Goal: Transaction & Acquisition: Subscribe to service/newsletter

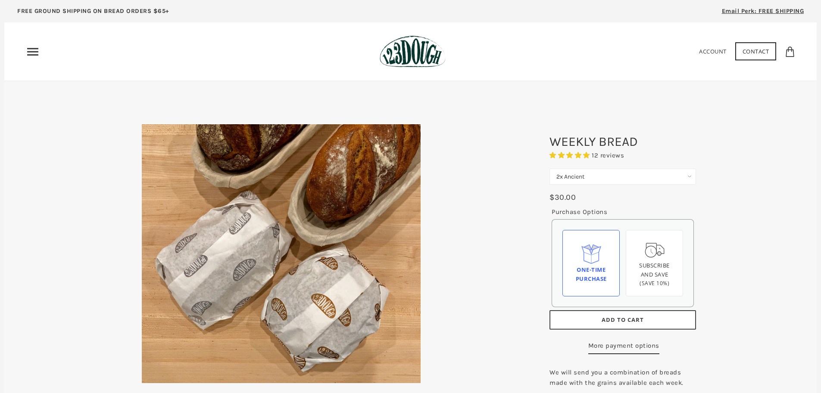
click at [32, 55] on use "Primary" at bounding box center [32, 51] width 11 height 7
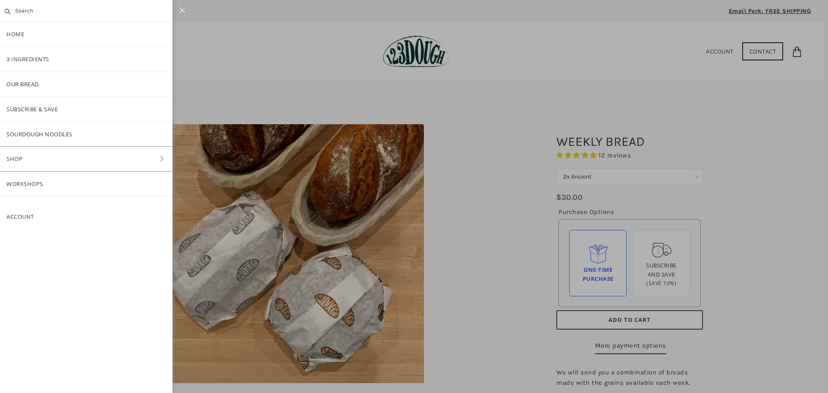
click at [18, 158] on link "Shop" at bounding box center [86, 159] width 172 height 25
click at [27, 109] on link "Bread" at bounding box center [86, 109] width 172 height 25
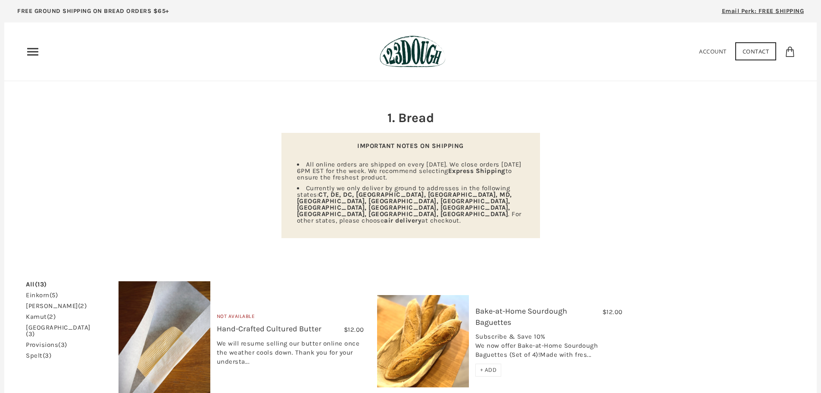
click at [36, 292] on link "einkorn (5)" at bounding box center [42, 295] width 32 height 6
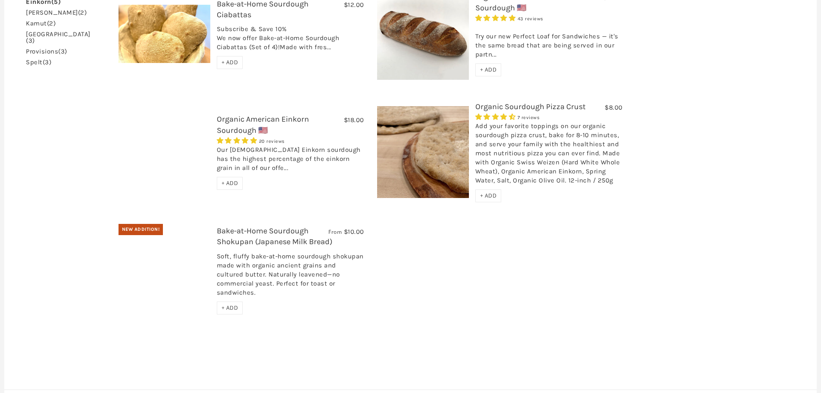
scroll to position [212, 0]
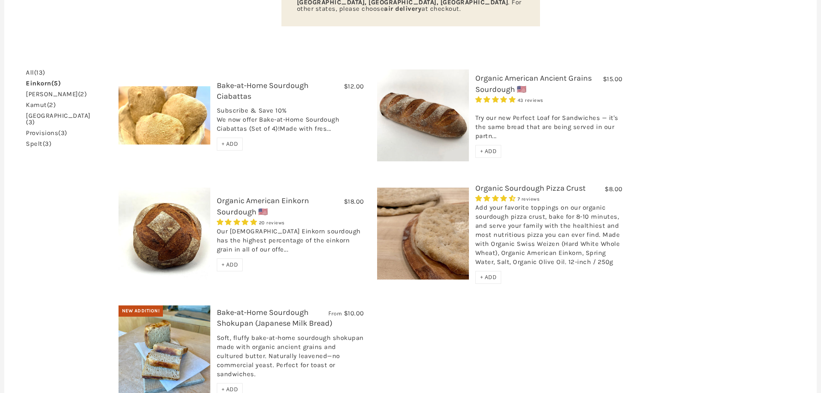
click at [488, 73] on link "Organic American Ancient Grains Sourdough 🇺🇸" at bounding box center [533, 83] width 116 height 20
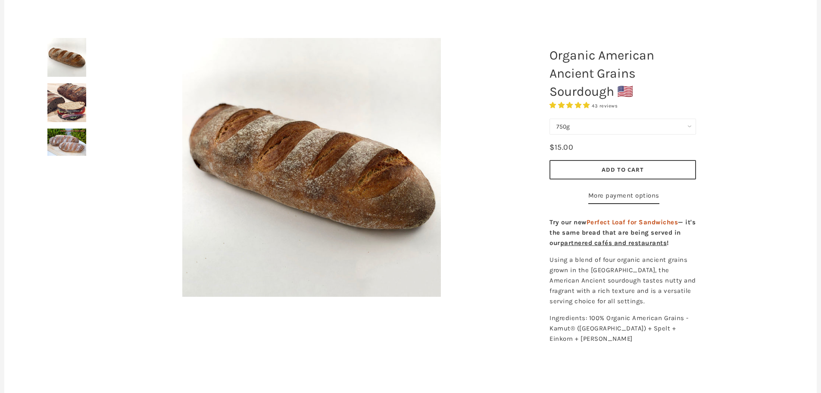
scroll to position [129, 0]
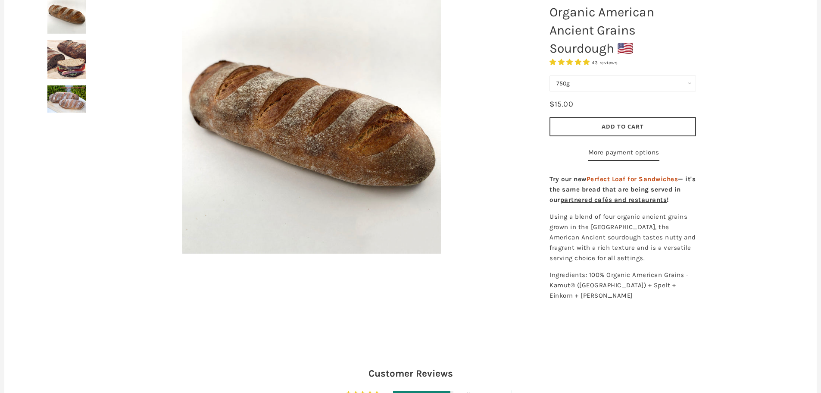
click at [623, 203] on span "partnered cafés and restaurants" at bounding box center [613, 200] width 107 height 8
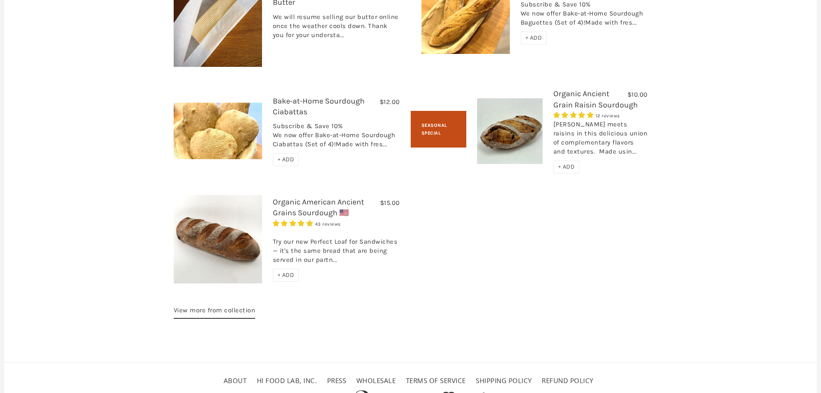
scroll to position [1200, 0]
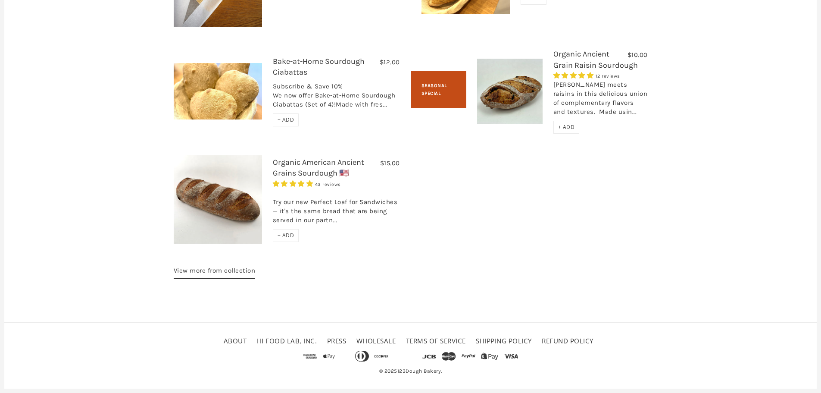
click at [324, 166] on link "Organic American Ancient Grains Sourdough 🇺🇸" at bounding box center [318, 167] width 91 height 20
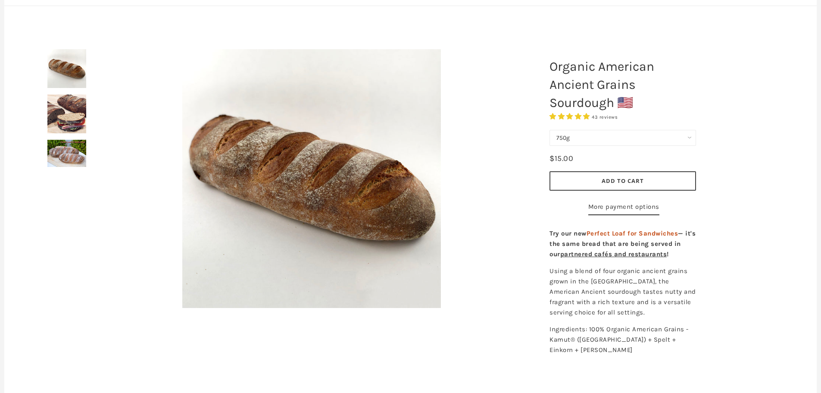
scroll to position [43, 0]
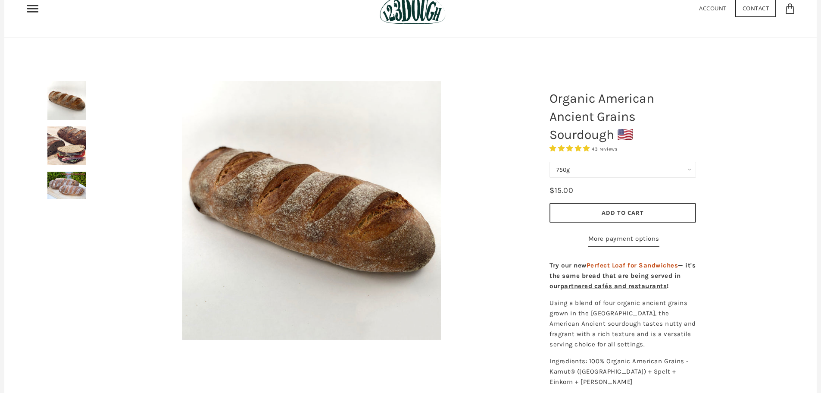
click at [620, 211] on span "Add to Cart" at bounding box center [623, 213] width 42 height 8
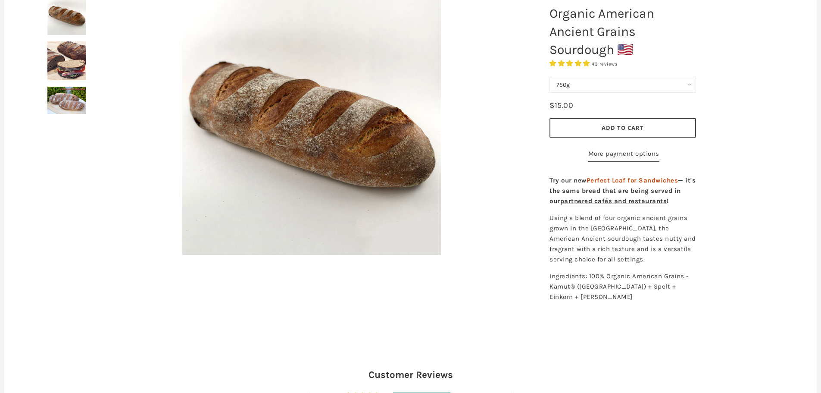
scroll to position [129, 0]
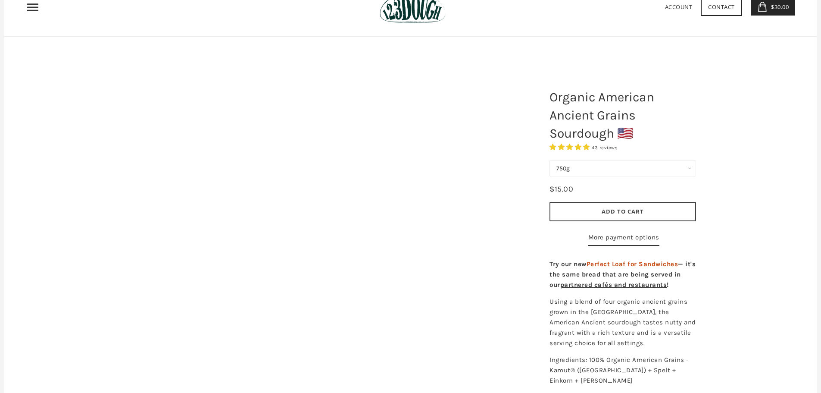
scroll to position [43, 0]
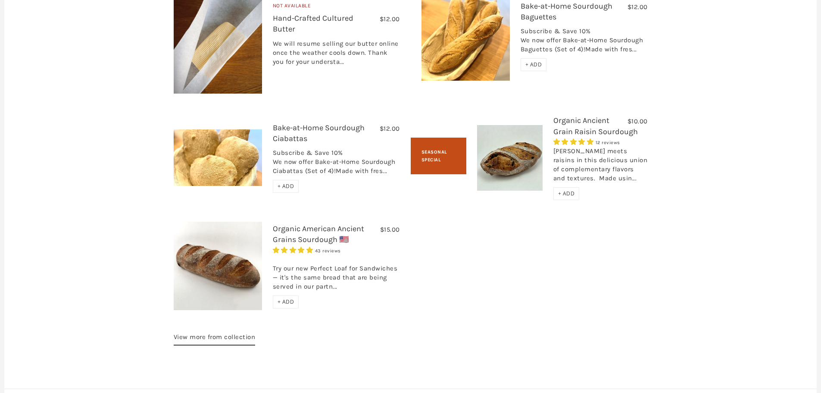
scroll to position [1193, 0]
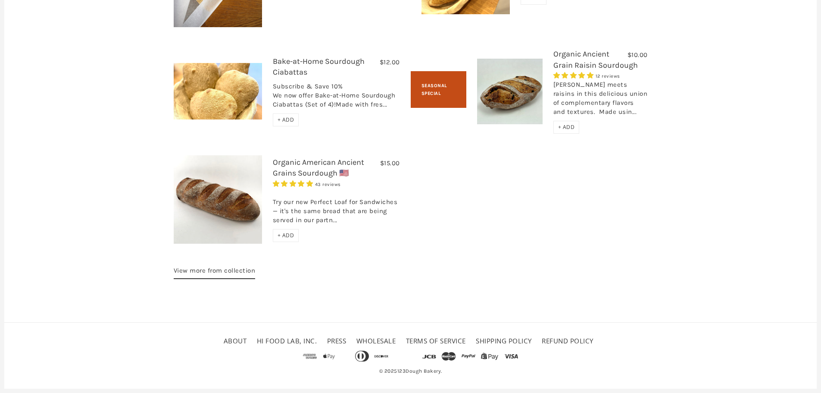
click at [206, 271] on link "View more from collection" at bounding box center [215, 272] width 82 height 14
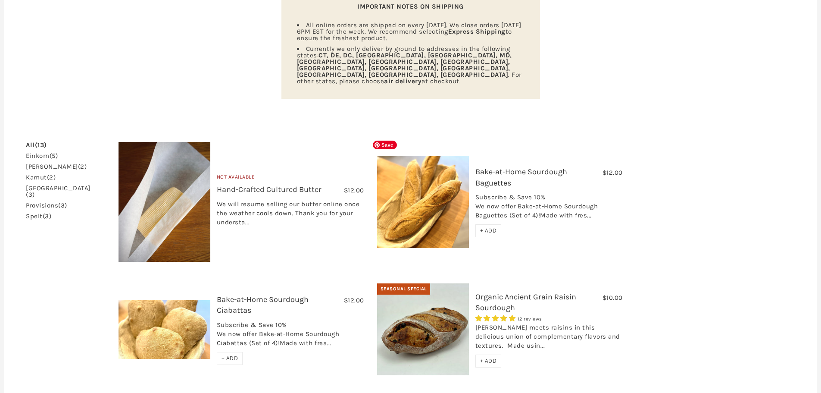
scroll to position [172, 0]
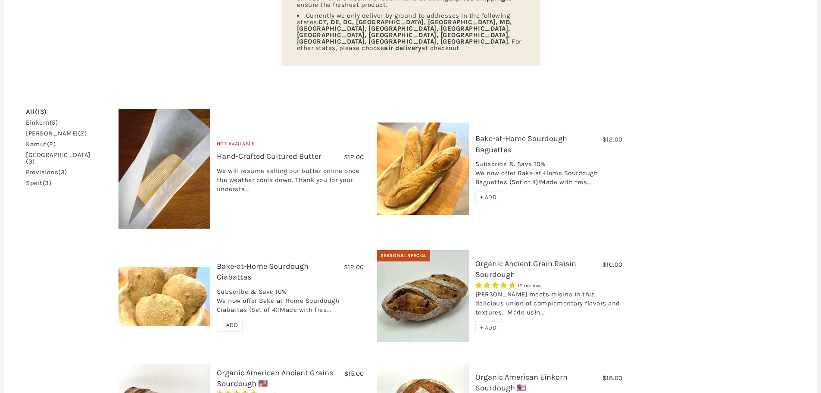
click at [34, 119] on link "einkorn (5)" at bounding box center [42, 122] width 32 height 6
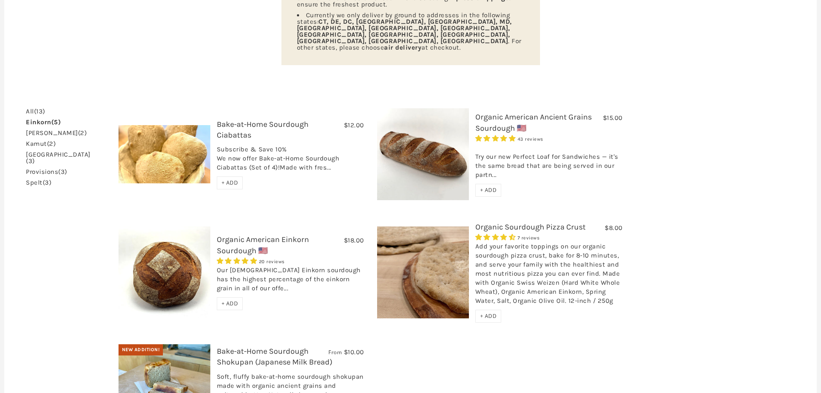
scroll to position [172, 0]
click at [39, 141] on link "kamut (2)" at bounding box center [41, 144] width 30 height 6
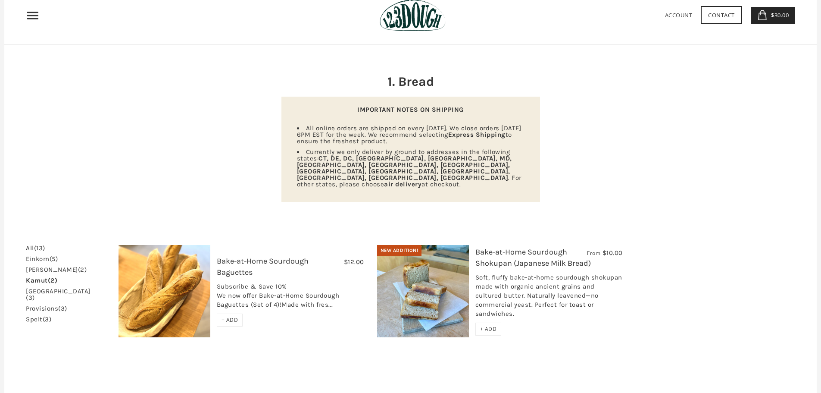
scroll to position [86, 0]
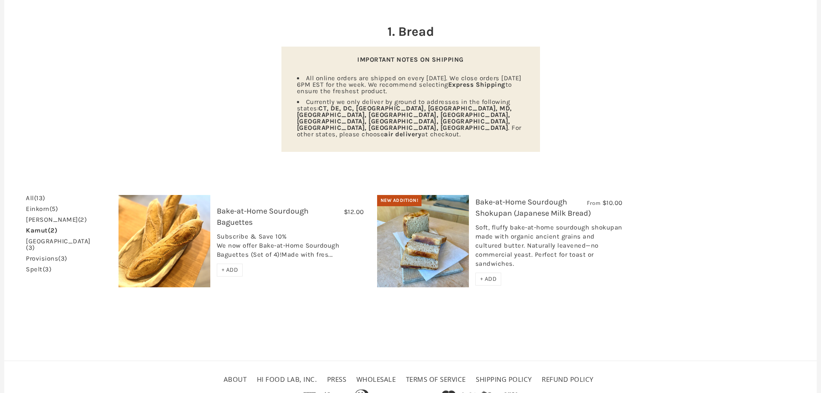
click at [37, 216] on link "[PERSON_NAME] (2)" at bounding box center [56, 219] width 61 height 6
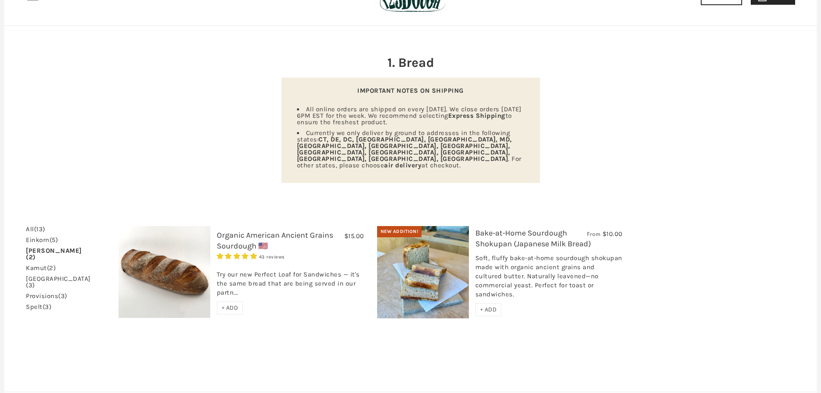
scroll to position [86, 0]
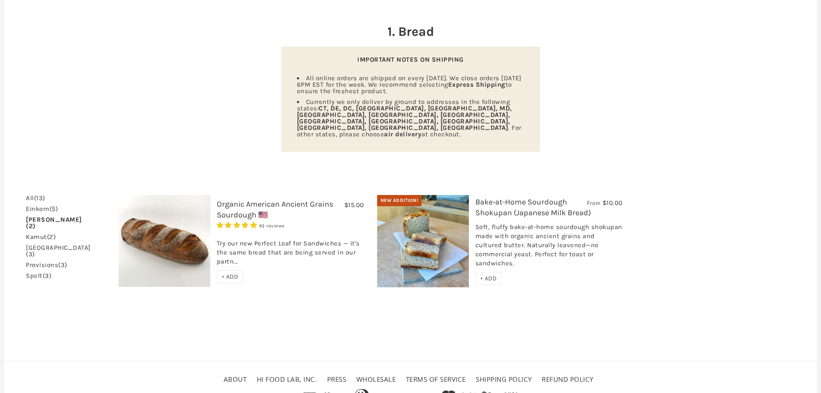
click at [41, 244] on link "khorasan (3)" at bounding box center [58, 250] width 65 height 13
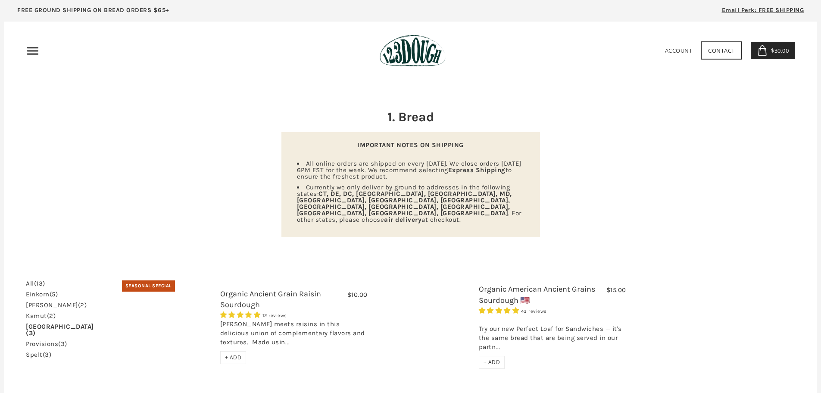
scroll to position [172, 0]
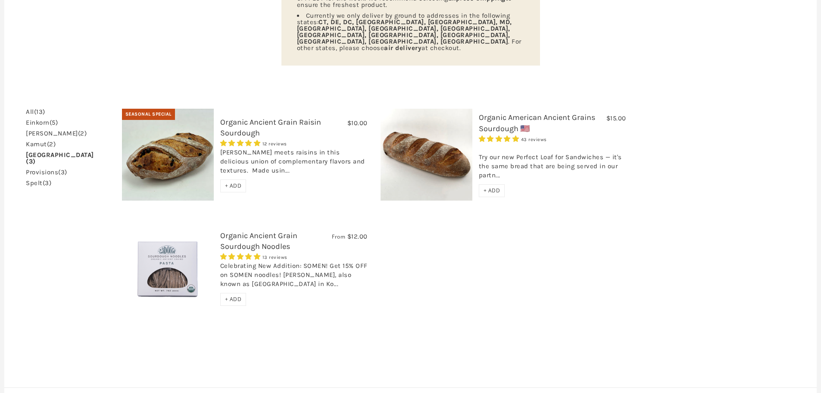
click at [40, 169] on link "provisions (3)" at bounding box center [46, 172] width 41 height 6
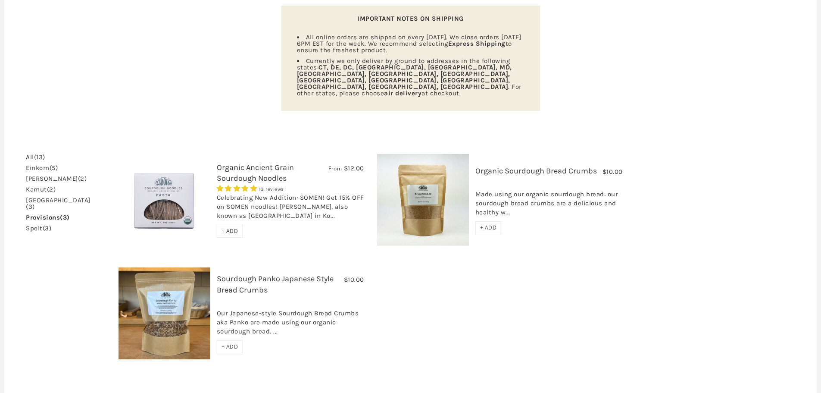
scroll to position [129, 0]
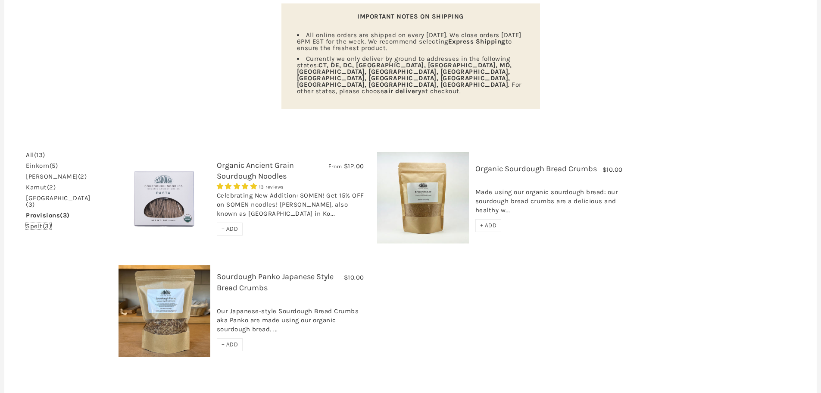
drag, startPoint x: 36, startPoint y: 201, endPoint x: 36, endPoint y: 212, distance: 10.8
click at [36, 223] on link "spelt (3)" at bounding box center [38, 226] width 25 height 6
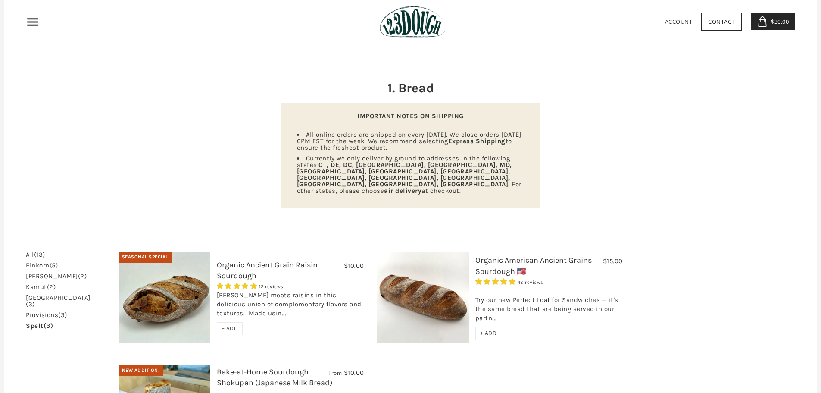
scroll to position [43, 0]
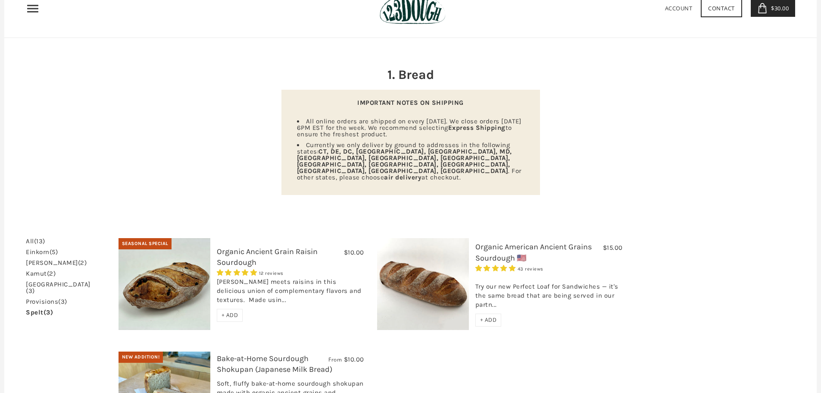
click at [503, 242] on link "Organic American Ancient Grains Sourdough 🇺🇸" at bounding box center [533, 252] width 116 height 20
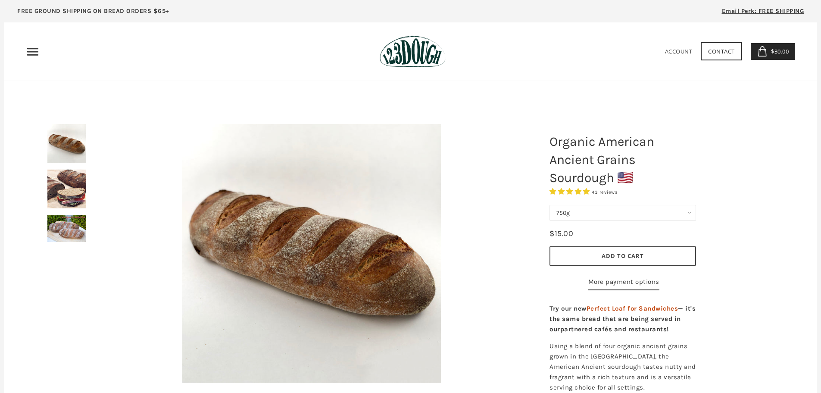
click at [785, 55] on span "$30.00" at bounding box center [779, 51] width 20 height 8
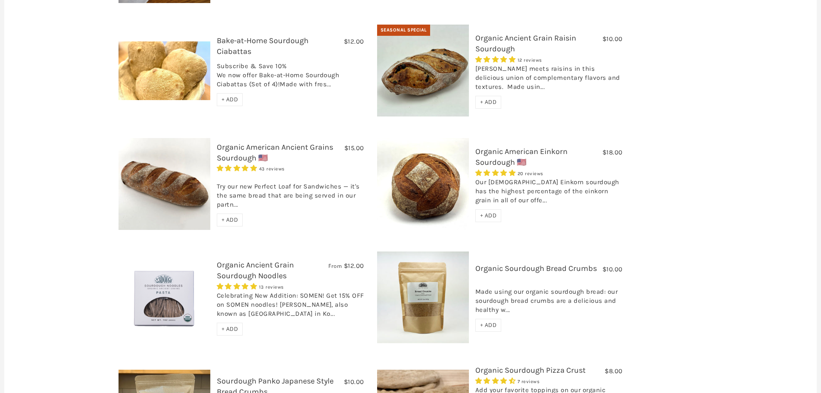
scroll to position [431, 0]
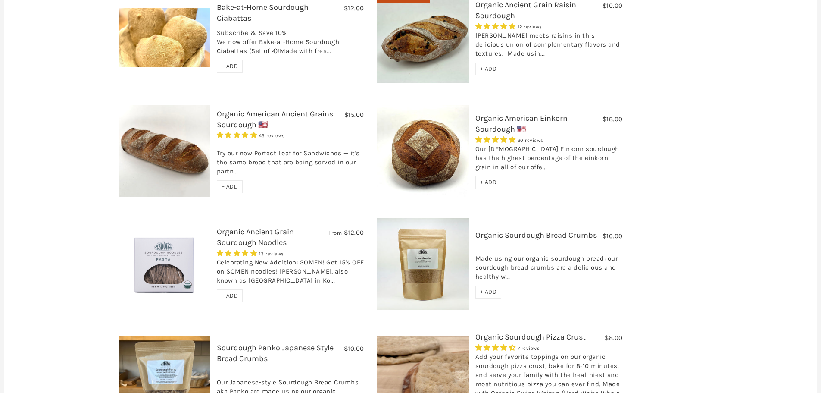
click at [480, 178] on span "+ ADD" at bounding box center [488, 181] width 17 height 7
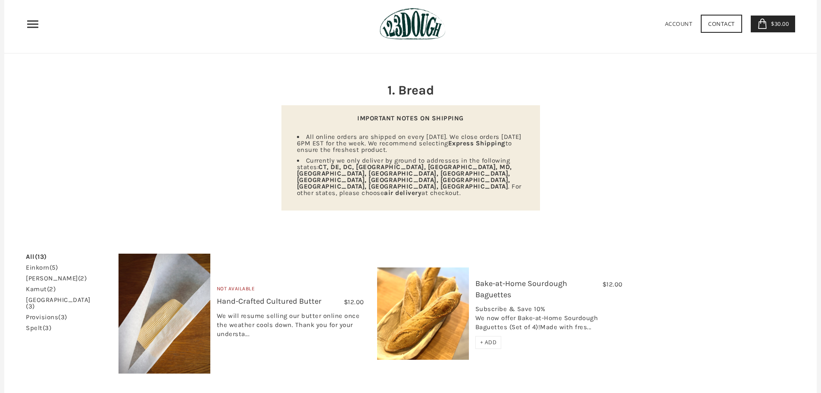
scroll to position [0, 0]
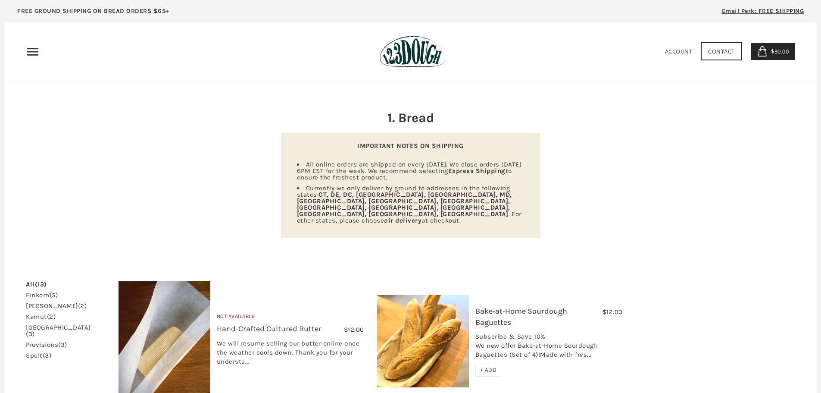
click at [778, 53] on span "$30.00" at bounding box center [779, 51] width 20 height 8
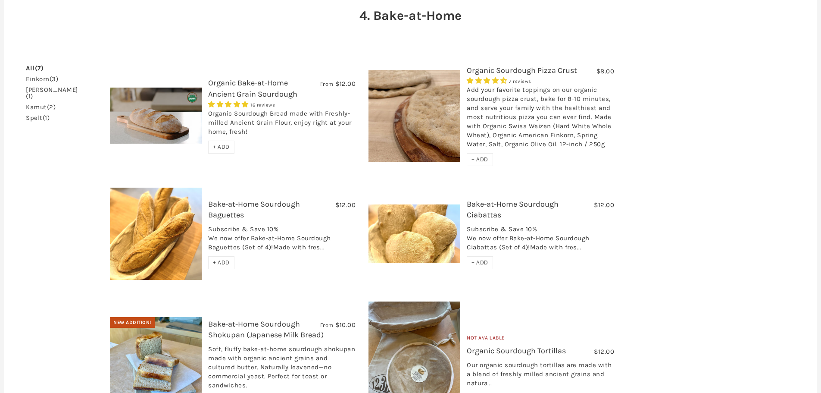
scroll to position [95, 0]
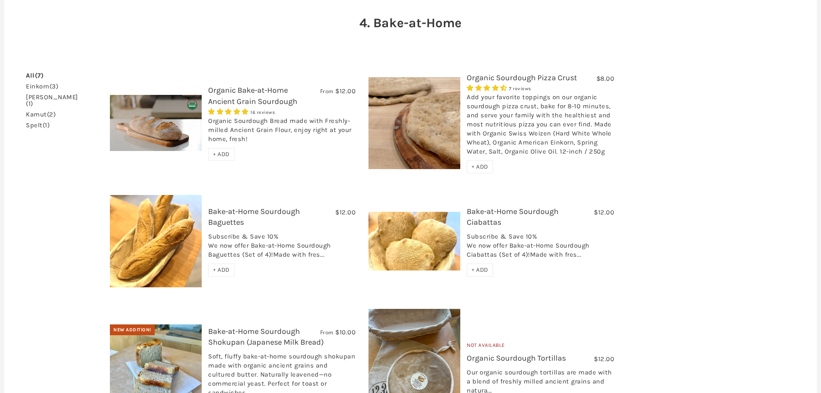
click at [244, 92] on link "Organic Bake-at-Home Ancient Grain Sourdough" at bounding box center [252, 95] width 89 height 20
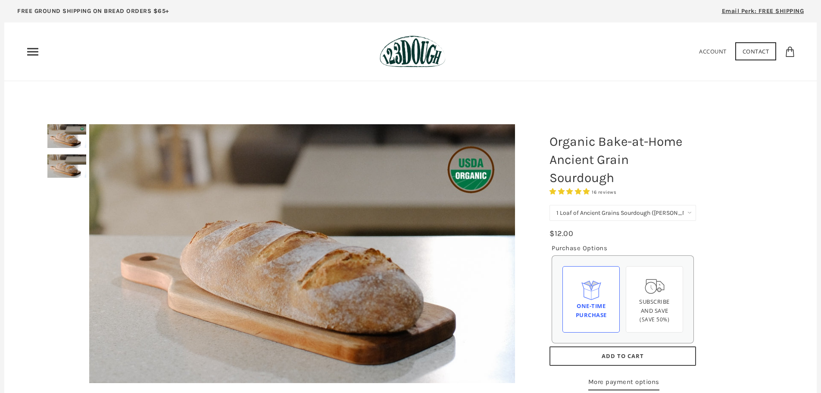
scroll to position [43, 0]
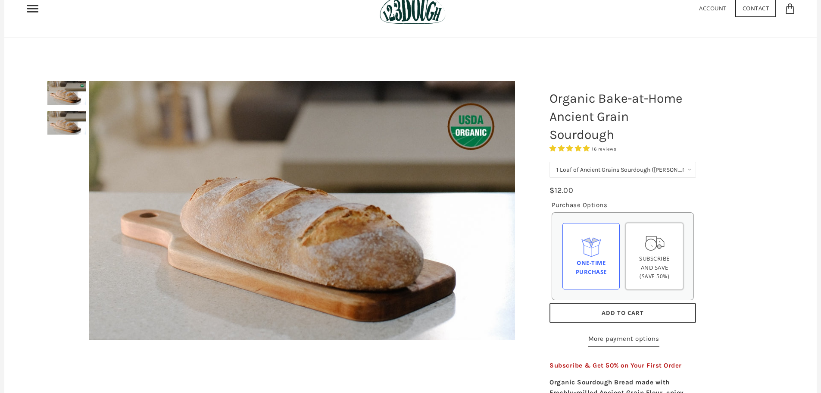
click at [652, 260] on span "Subscribe and save" at bounding box center [654, 262] width 31 height 17
click at [0, 0] on input "Subscribe and save (Save 50%)" at bounding box center [0, 0] width 0 height 0
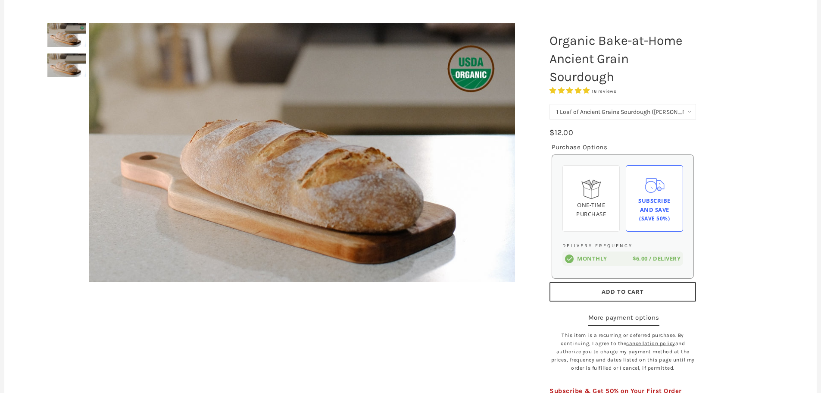
scroll to position [86, 0]
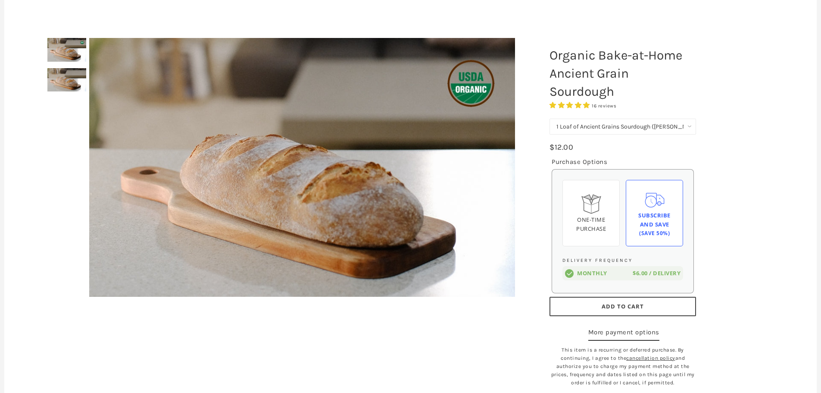
click at [690, 126] on select "1 Loaf of Ancient Grains Sourdough ([PERSON_NAME] Choice) Get 6 Loaves Every Mo…" at bounding box center [623, 127] width 147 height 16
select select "Get 6 Loaves Every Month (Free Shipping)"
click at [550, 119] on select "1 Loaf of Ancient Grains Sourdough ([PERSON_NAME] Choice) Get 6 Loaves Every Mo…" at bounding box center [623, 127] width 147 height 16
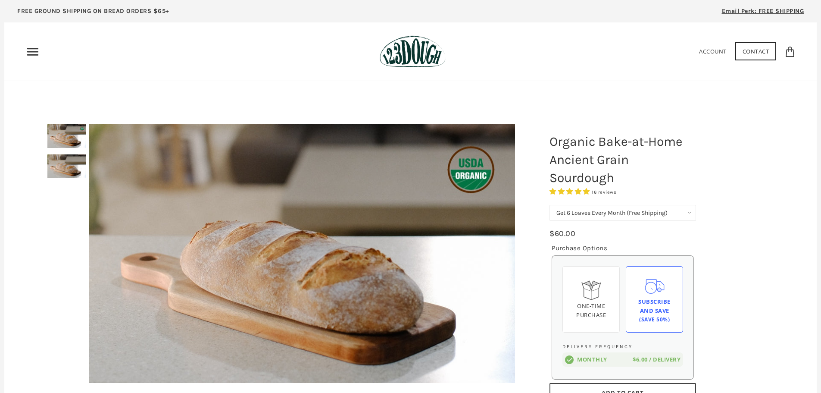
click at [33, 53] on icon "Primary" at bounding box center [33, 52] width 14 height 14
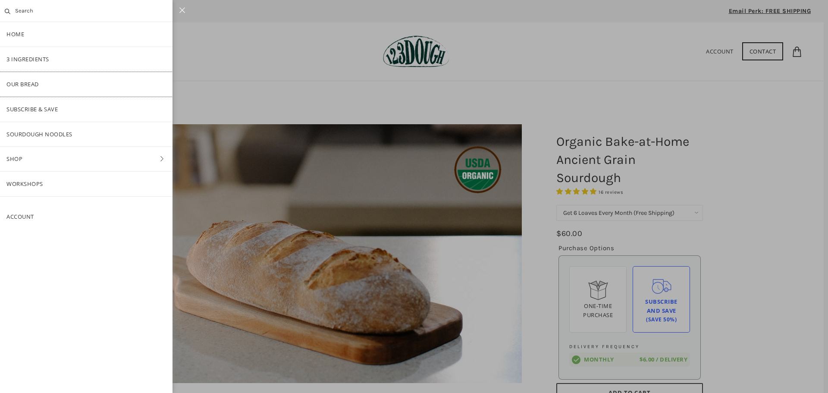
click at [33, 83] on link "Our Bread" at bounding box center [86, 84] width 172 height 25
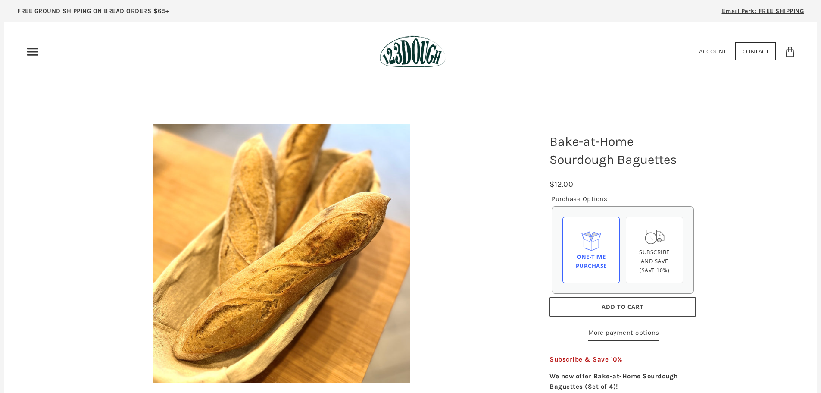
click at [31, 51] on use "Primary" at bounding box center [32, 51] width 11 height 7
